Goal: Communication & Community: Answer question/provide support

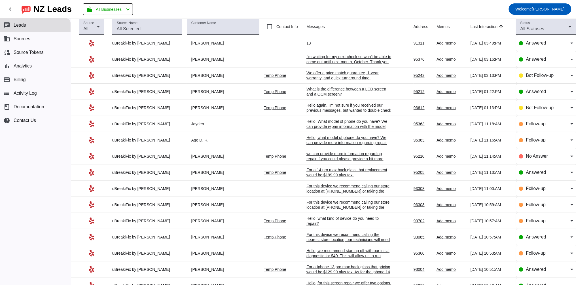
click at [306, 41] on div "13" at bounding box center [348, 43] width 85 height 5
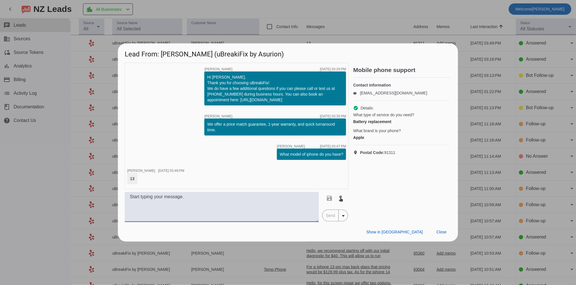
click at [186, 205] on textarea at bounding box center [222, 207] width 194 height 30
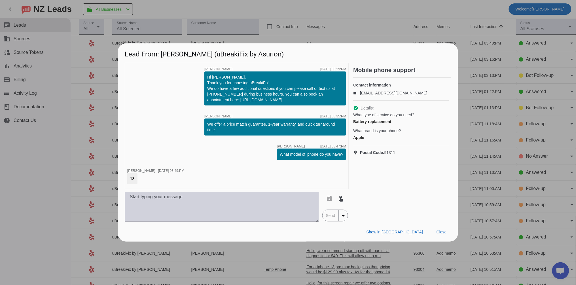
drag, startPoint x: 183, startPoint y: 207, endPoint x: 181, endPoint y: 205, distance: 3.5
click at [183, 206] on textarea at bounding box center [222, 207] width 194 height 30
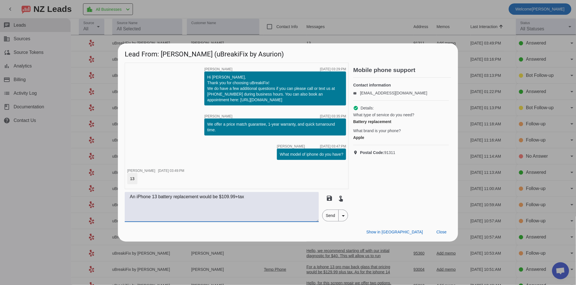
type textarea "An iPhone 13 battery replacement would be $109.99+tax"
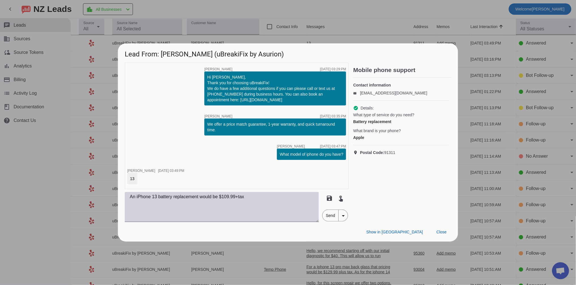
click at [270, 195] on textarea "An iPhone 13 battery replacement would be $109.99+tax" at bounding box center [222, 207] width 194 height 30
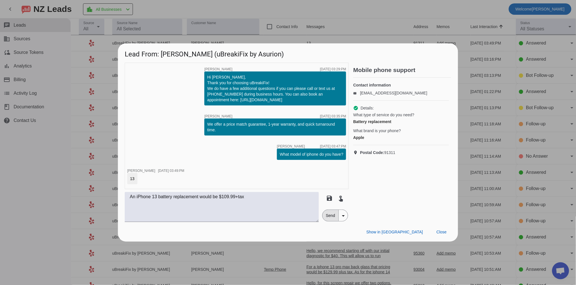
click at [333, 218] on span "Send" at bounding box center [331, 215] width 16 height 11
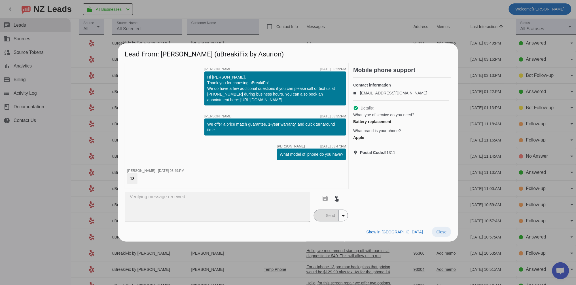
click at [449, 233] on span at bounding box center [441, 232] width 19 height 10
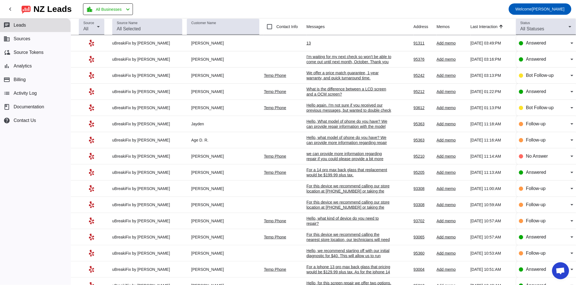
click at [324, 59] on div "I'm waiting for my next check so won't be able to come out until next month, Oc…" at bounding box center [348, 67] width 85 height 26
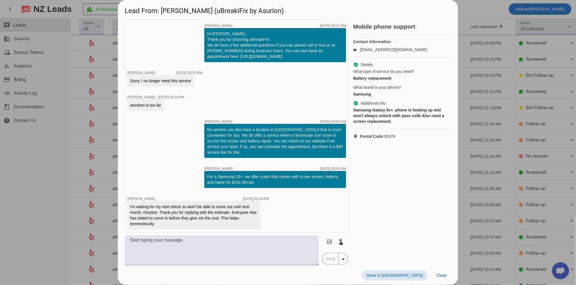
scroll to position [1, 0]
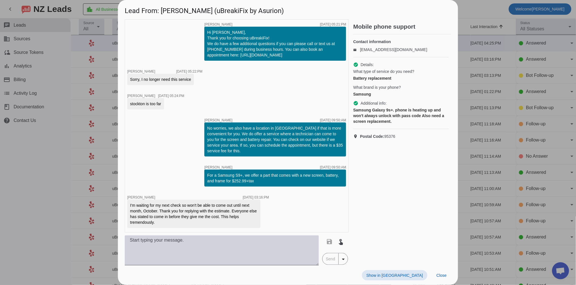
click at [222, 245] on textarea at bounding box center [222, 250] width 194 height 30
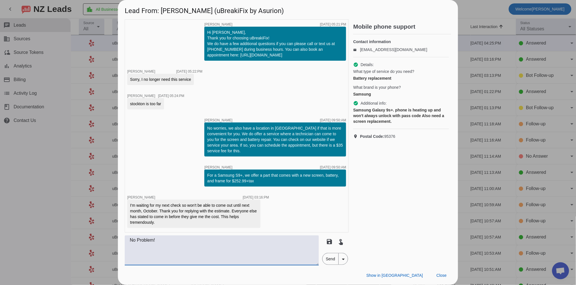
drag, startPoint x: 160, startPoint y: 240, endPoint x: 119, endPoint y: 241, distance: 40.8
click at [119, 241] on div "timer close Robert G. 8/12/2025, 05:21:PM Hi John, Thank you for choosing uBrea…" at bounding box center [288, 142] width 340 height 246
click at [214, 241] on textarea "You're welcome! We are open Monday_Saturday from 10am to 7pm" at bounding box center [222, 250] width 194 height 30
click at [280, 243] on textarea "You're welcome! We are open Monday-Saturday from 10am to 7pm" at bounding box center [222, 250] width 194 height 30
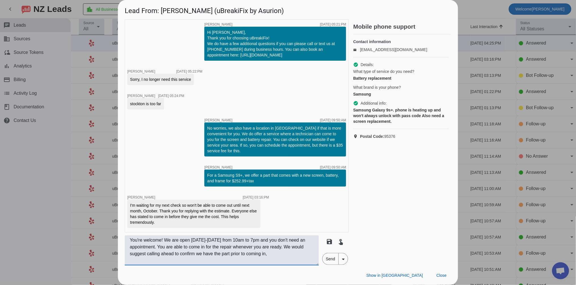
drag, startPoint x: 166, startPoint y: 240, endPoint x: 166, endPoint y: 247, distance: 7.4
click at [166, 247] on textarea "You're welcome! We are open Monday-Saturday from 10am to 7pm and you don't need…" at bounding box center [222, 250] width 194 height 30
click at [297, 246] on textarea "You're welcome! You are able to come in for the repair whenever you are ready. …" at bounding box center [222, 250] width 194 height 30
paste textarea "We are open Monday-Saturday from 10am to 7pm and you don't need an appointment."
click at [299, 245] on textarea "You're welcome! You are able to come in for the repair whenever you are ready. …" at bounding box center [222, 250] width 194 height 30
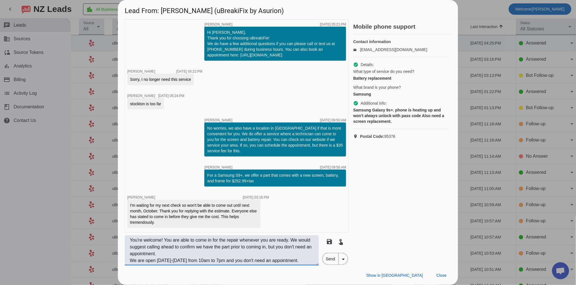
drag, startPoint x: 296, startPoint y: 239, endPoint x: 165, endPoint y: 238, distance: 131.5
click at [165, 238] on textarea "You're welcome! You are able to come in for the repair whenever you are ready. …" at bounding box center [222, 250] width 194 height 30
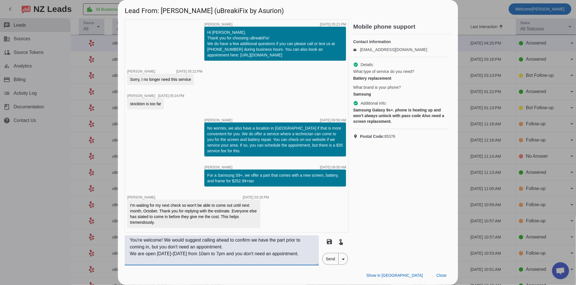
click at [238, 247] on textarea "You're welcome! We would suggest calling ahead to confirm we have the part prio…" at bounding box center [222, 250] width 194 height 30
paste textarea "You are able to come in for the repair whenever you are ready."
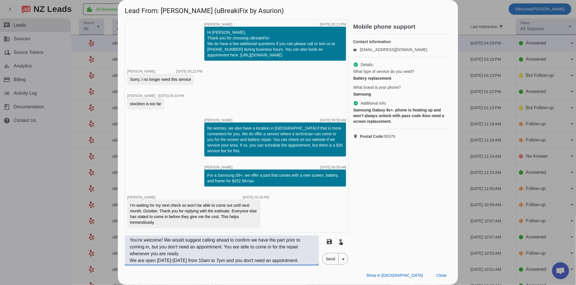
click at [131, 260] on textarea "You're welcome! We would suggest calling ahead to confirm we have the part prio…" at bounding box center [222, 250] width 194 height 30
click at [263, 241] on textarea "You're welcome! We would suggest calling ahead to confirm we have the part prio…" at bounding box center [222, 250] width 194 height 30
drag, startPoint x: 150, startPoint y: 248, endPoint x: 250, endPoint y: 238, distance: 100.0
click at [250, 238] on textarea "You're welcome! We would suggest calling ahead to confirm we have the part prio…" at bounding box center [222, 250] width 194 height 30
click at [251, 245] on textarea "You're welcome! We would suggest calling ahead to confirm we have the part prio…" at bounding box center [222, 250] width 194 height 30
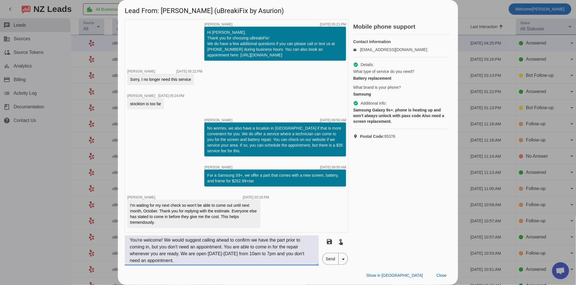
click at [293, 239] on textarea "You're welcome! We would suggest calling ahead to confirm we have the part prio…" at bounding box center [222, 250] width 194 height 30
click at [297, 239] on textarea "You're welcome! We would suggest calling ahead to confirm we have the part inst…" at bounding box center [222, 250] width 194 height 30
click at [286, 250] on textarea "You're welcome! We would suggest calling ahead to confirm we have the part in s…" at bounding box center [222, 250] width 194 height 30
drag, startPoint x: 205, startPoint y: 265, endPoint x: 301, endPoint y: 251, distance: 96.5
click at [301, 251] on textarea "You're welcome! We would suggest calling ahead to confirm we have the part in s…" at bounding box center [222, 250] width 194 height 30
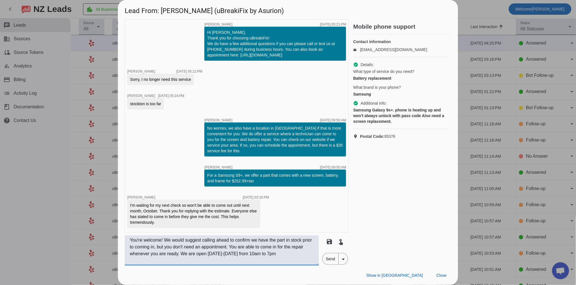
type textarea "You're welcome! We would suggest calling ahead to confirm we have the part in s…"
click at [334, 258] on span "Send" at bounding box center [331, 258] width 16 height 11
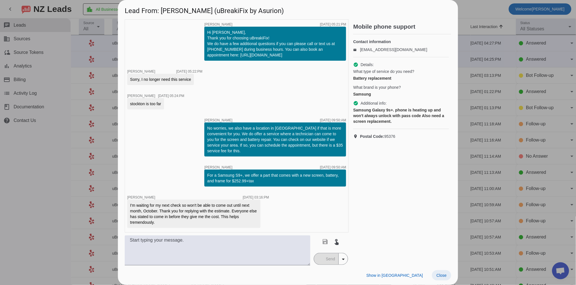
scroll to position [43, 0]
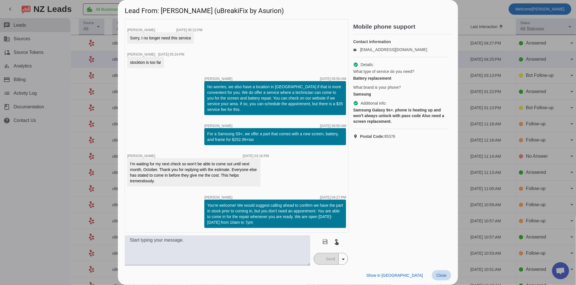
click at [439, 273] on span "Close" at bounding box center [442, 275] width 10 height 5
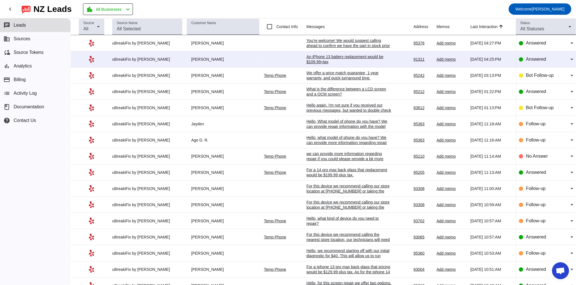
click at [346, 60] on div "An iPhone 13 battery replacement would be $109.99+tax" at bounding box center [348, 59] width 85 height 10
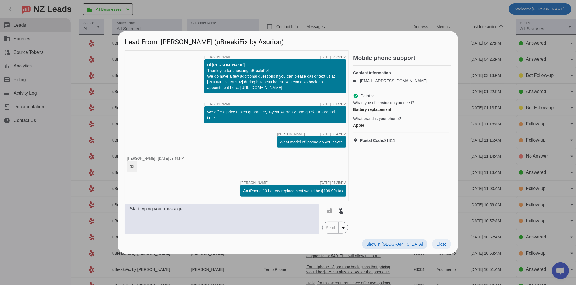
click at [441, 247] on span at bounding box center [441, 244] width 19 height 10
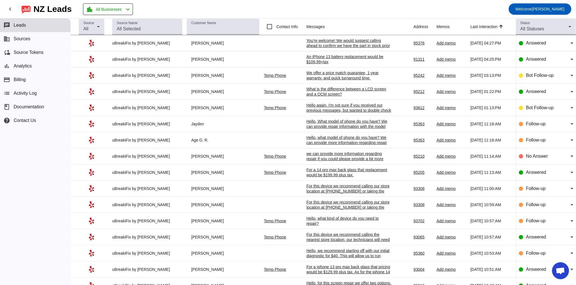
click at [328, 79] on div "We offer a price match guarantee, 1-year warranty, and quick turnaround time.​" at bounding box center [348, 75] width 85 height 10
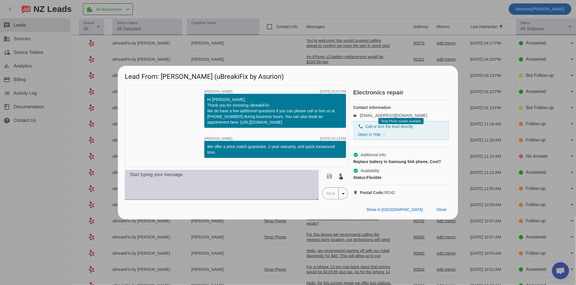
click at [152, 186] on textarea at bounding box center [222, 185] width 194 height 30
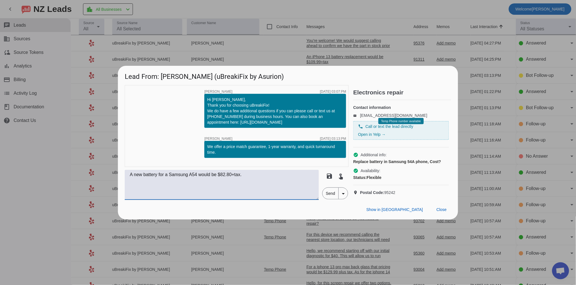
type textarea "A new battery for a Samsung A54 would be $82.80+tax."
drag, startPoint x: 390, startPoint y: 163, endPoint x: 429, endPoint y: 164, distance: 39.7
click at [429, 164] on div "Replace battery in Samsung 54A phone, Cost?" at bounding box center [401, 162] width 96 height 6
copy div "Samsung 54A phone"
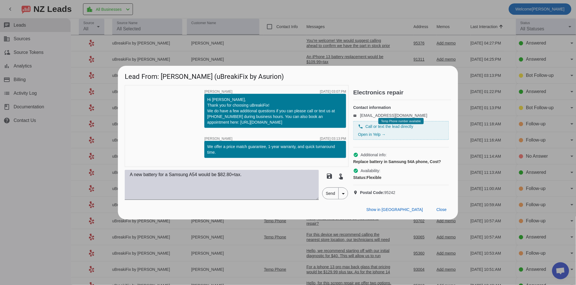
click at [253, 180] on textarea "A new battery for a Samsung A54 would be $82.80+tax." at bounding box center [222, 185] width 194 height 30
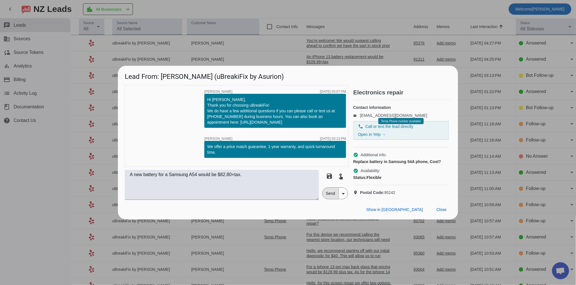
click at [331, 199] on span "Send" at bounding box center [331, 193] width 16 height 11
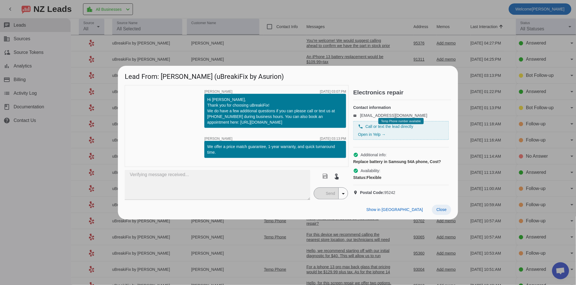
click at [446, 212] on span "Close" at bounding box center [442, 209] width 10 height 5
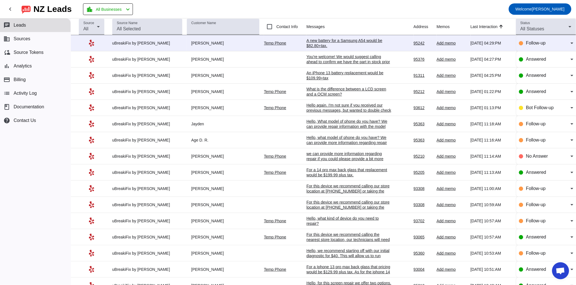
click at [322, 90] on div "What is the difference between a LCD screen and a OCM screen?" at bounding box center [348, 91] width 85 height 10
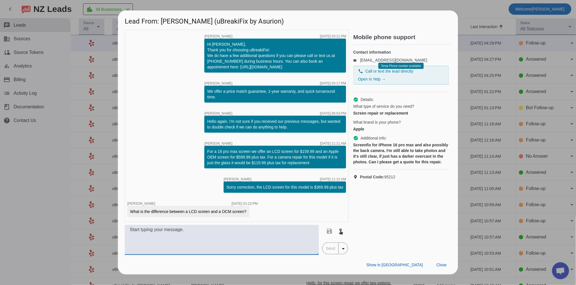
click at [158, 234] on textarea at bounding box center [222, 240] width 194 height 30
type textarea "T"
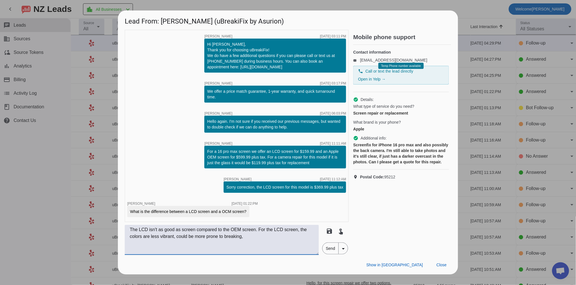
drag, startPoint x: 260, startPoint y: 230, endPoint x: 121, endPoint y: 230, distance: 138.6
click at [122, 231] on div "timer close Robert G. 8/20/2025, 03:11:PM Hi Priscilla, Thank you for choosing …" at bounding box center [288, 142] width 340 height 225
drag, startPoint x: 234, startPoint y: 236, endPoint x: 191, endPoint y: 237, distance: 42.8
click at [191, 237] on textarea "The OEM screen is the same kind of screen you would get if you got a new phone.…" at bounding box center [222, 240] width 194 height 30
drag, startPoint x: 236, startPoint y: 236, endPoint x: 230, endPoint y: 237, distance: 5.7
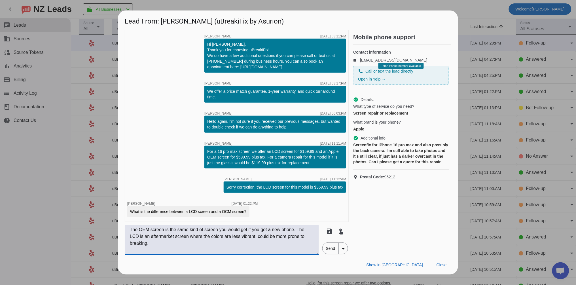
click at [230, 237] on textarea "The OEM screen is the same kind of screen you would get if you got a new phone.…" at bounding box center [222, 240] width 194 height 30
drag, startPoint x: 282, startPoint y: 238, endPoint x: 270, endPoint y: 239, distance: 12.0
click at [270, 239] on textarea "The OEM screen is the same kind of screen you would get if you got a new phone.…" at bounding box center [222, 240] width 194 height 30
click at [186, 245] on textarea "The OEM screen is the same kind of screen you would get if you got a new phone.…" at bounding box center [222, 240] width 194 height 30
drag, startPoint x: 193, startPoint y: 237, endPoint x: 191, endPoint y: 243, distance: 6.7
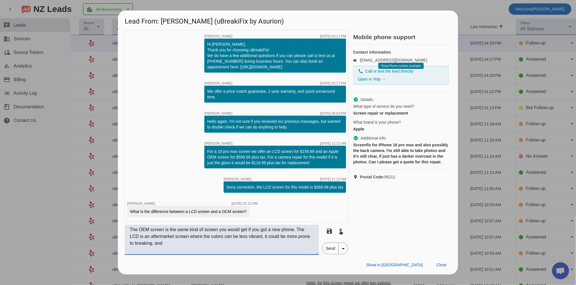
click at [191, 243] on textarea "The OEM screen is the same kind of screen you would get if you got a new phone.…" at bounding box center [222, 240] width 194 height 30
drag, startPoint x: 193, startPoint y: 238, endPoint x: 212, endPoint y: 239, distance: 19.0
click at [212, 239] on textarea "The OEM screen is the same kind of screen you would get if you got a new phone.…" at bounding box center [222, 240] width 194 height 30
click at [241, 238] on textarea "The OEM screen is the same kind of screen you would get if you got a new phone.…" at bounding box center [222, 240] width 194 height 30
click at [236, 238] on textarea "The OEM screen is the same kind of screen you would get if you got a new phone.…" at bounding box center [222, 240] width 194 height 30
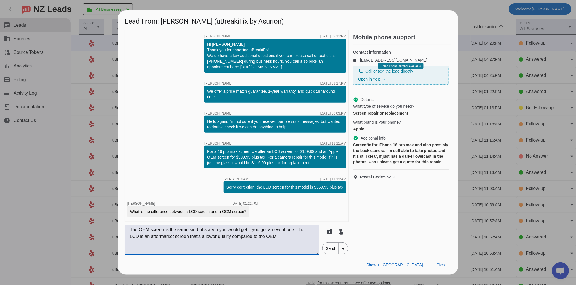
click at [288, 237] on textarea "The OEM screen is the same kind of screen you would get if you got a new phone.…" at bounding box center [222, 240] width 194 height 30
click at [313, 237] on textarea "The OEM screen is the same kind of screen you would get if you got a new phone.…" at bounding box center [222, 240] width 194 height 30
click at [311, 236] on textarea "The OEM screen is the same kind of screen you would get if you got a new phone.…" at bounding box center [222, 240] width 194 height 30
click at [314, 237] on textarea "The OEM screen is the same kind of screen you would get if you got a new phone.…" at bounding box center [222, 240] width 194 height 30
click at [207, 236] on textarea "The OEM screen is the same kind of screen you would get if you got a new phone.…" at bounding box center [222, 240] width 194 height 30
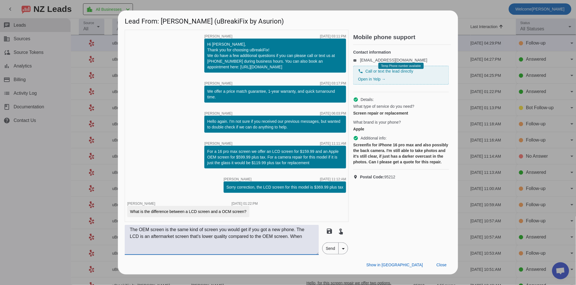
drag, startPoint x: 298, startPoint y: 236, endPoint x: 311, endPoint y: 241, distance: 13.8
click at [311, 241] on textarea "The OEM screen is the same kind of screen you would get if you got a new phone.…" at bounding box center [222, 240] width 194 height 30
type textarea "The OEM screen is the same kind of screen you would get if you got a new phone.…"
click at [330, 248] on span "Send" at bounding box center [331, 248] width 16 height 11
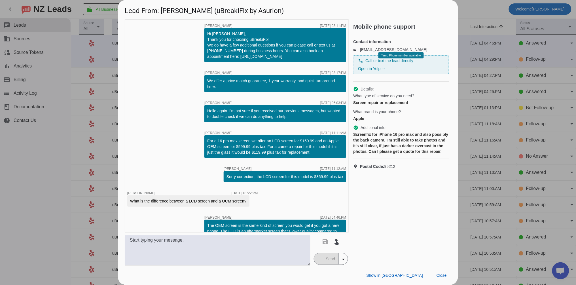
scroll to position [14, 0]
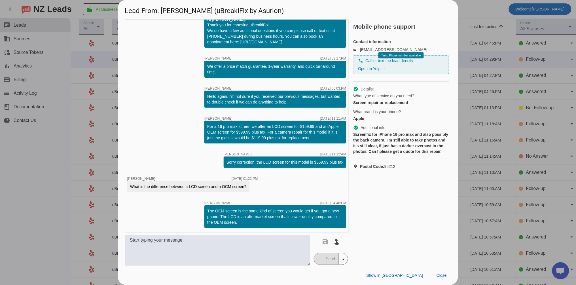
drag, startPoint x: 266, startPoint y: 221, endPoint x: 198, endPoint y: 211, distance: 69.1
click at [198, 211] on div "timer close Robert G. 8/20/2025, 03:11:PM Hi Priscilla, Thank you for choosing …" at bounding box center [237, 125] width 224 height 213
copy div "The OEM screen is the same kind of screen you would get if you got a new phone.…"
click at [445, 276] on span "Close" at bounding box center [442, 275] width 10 height 5
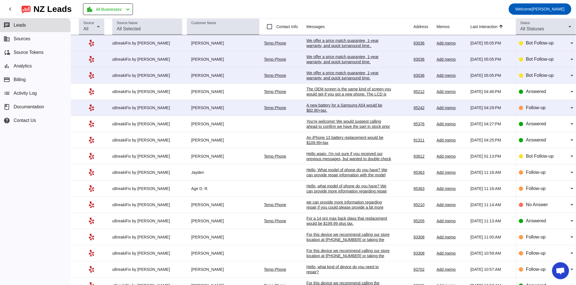
click at [325, 109] on div "A new battery for a Samsung A54 would be $82.80+tax." at bounding box center [348, 108] width 85 height 10
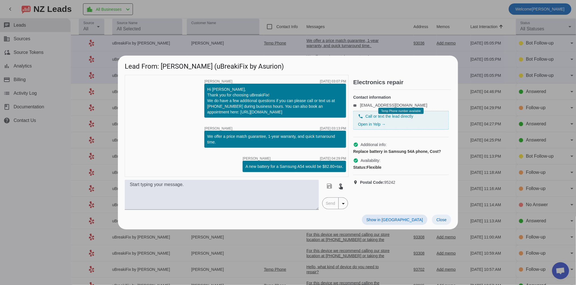
click at [446, 218] on span "Close" at bounding box center [442, 219] width 10 height 5
